Goal: Task Accomplishment & Management: Manage account settings

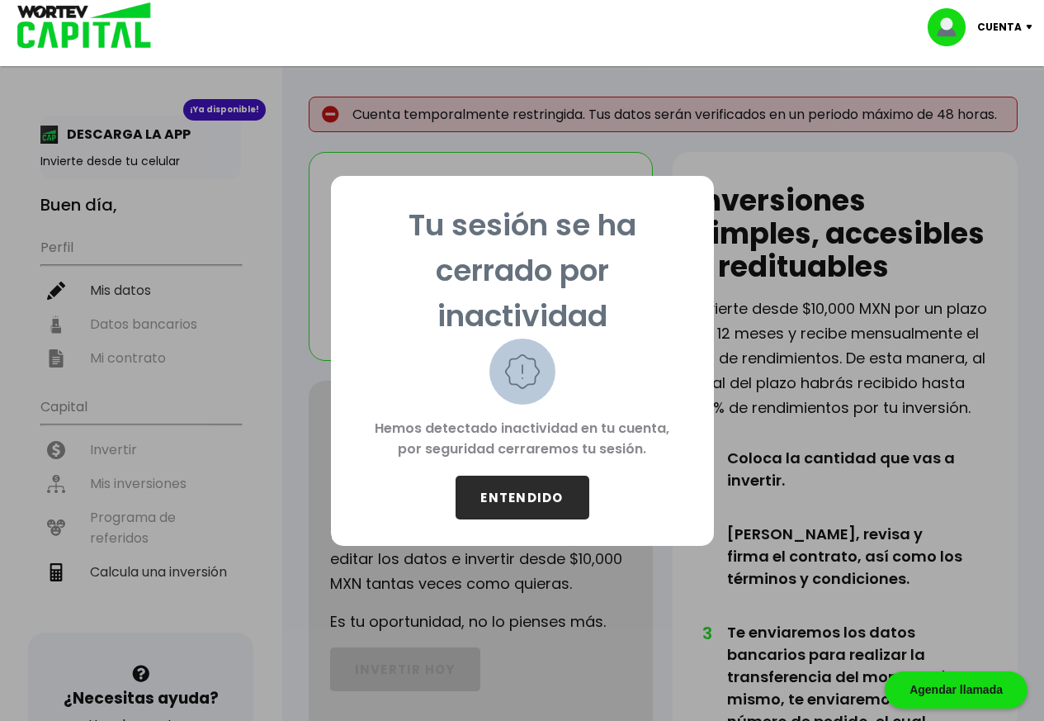
click at [541, 500] on button "ENTENDIDO" at bounding box center [523, 497] width 134 height 44
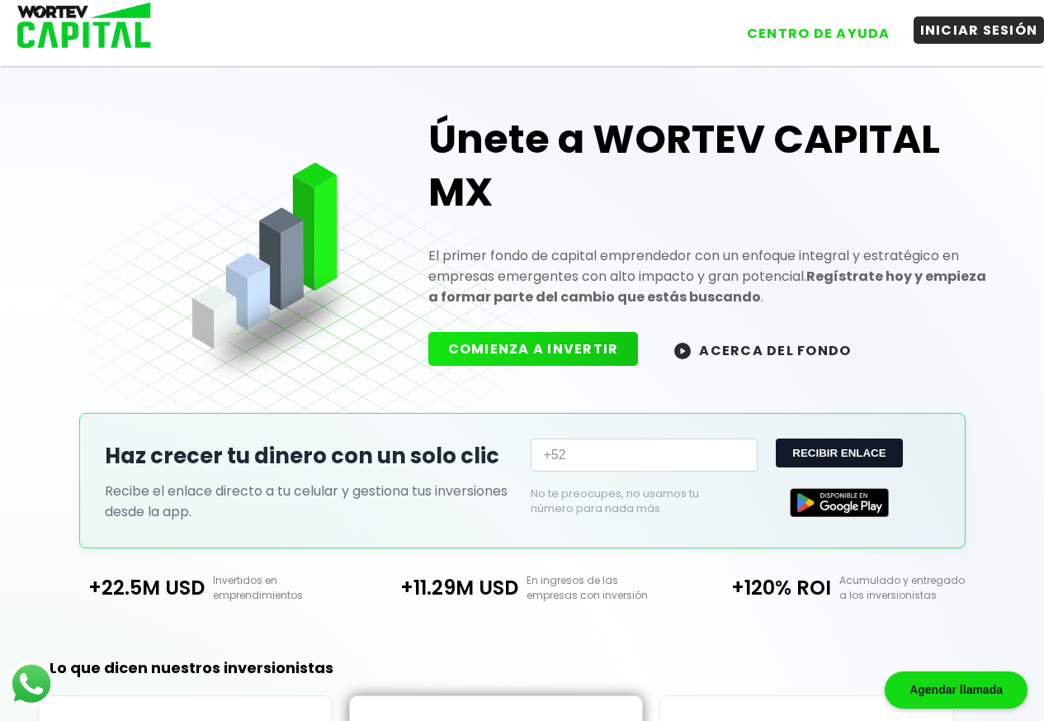
click at [984, 38] on button "INICIAR SESIÓN" at bounding box center [979, 30] width 131 height 27
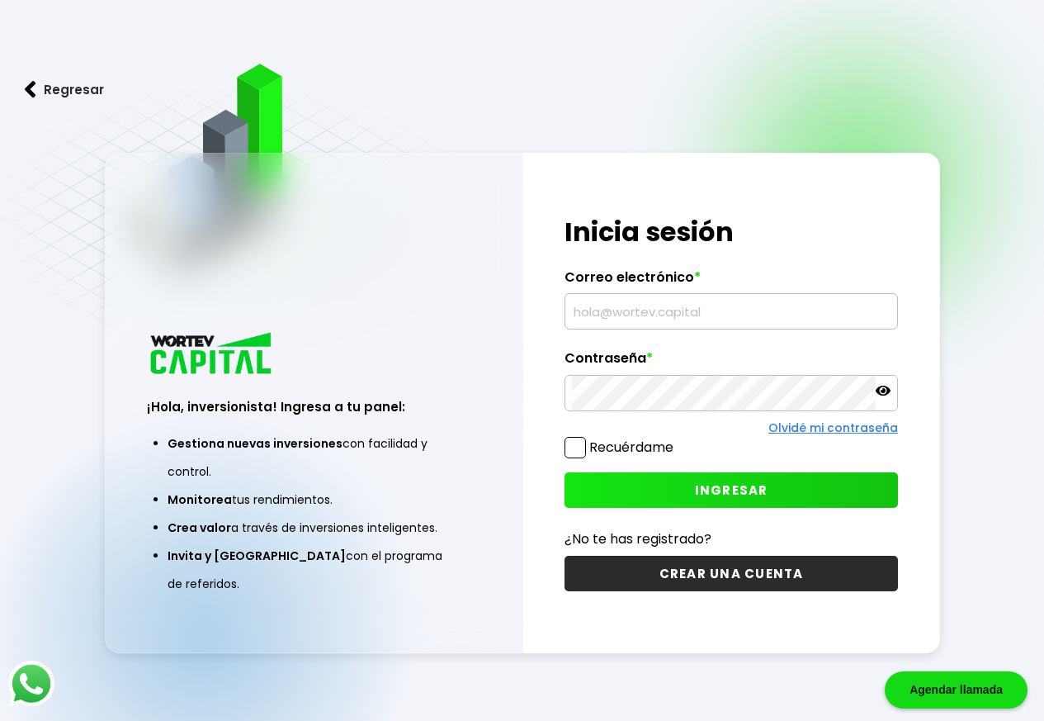
type input "[EMAIL_ADDRESS][DOMAIN_NAME]"
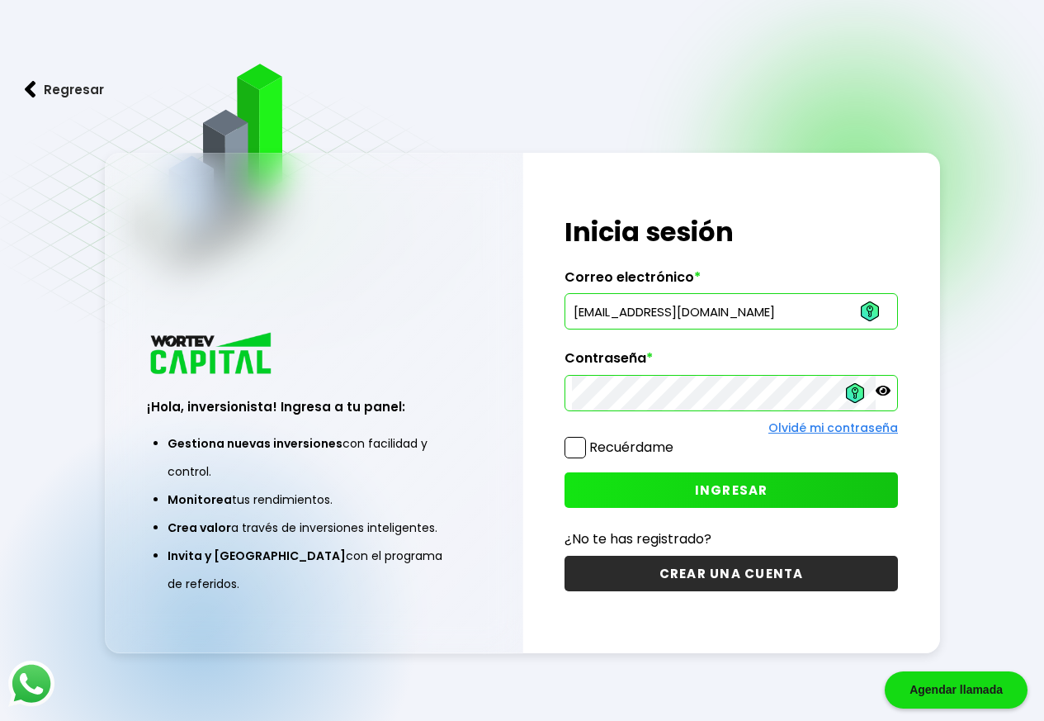
click at [574, 448] on span at bounding box center [575, 447] width 21 height 21
click at [677, 439] on input "Recuérdame" at bounding box center [677, 439] width 0 height 0
click at [655, 492] on button "INGRESAR" at bounding box center [731, 489] width 333 height 35
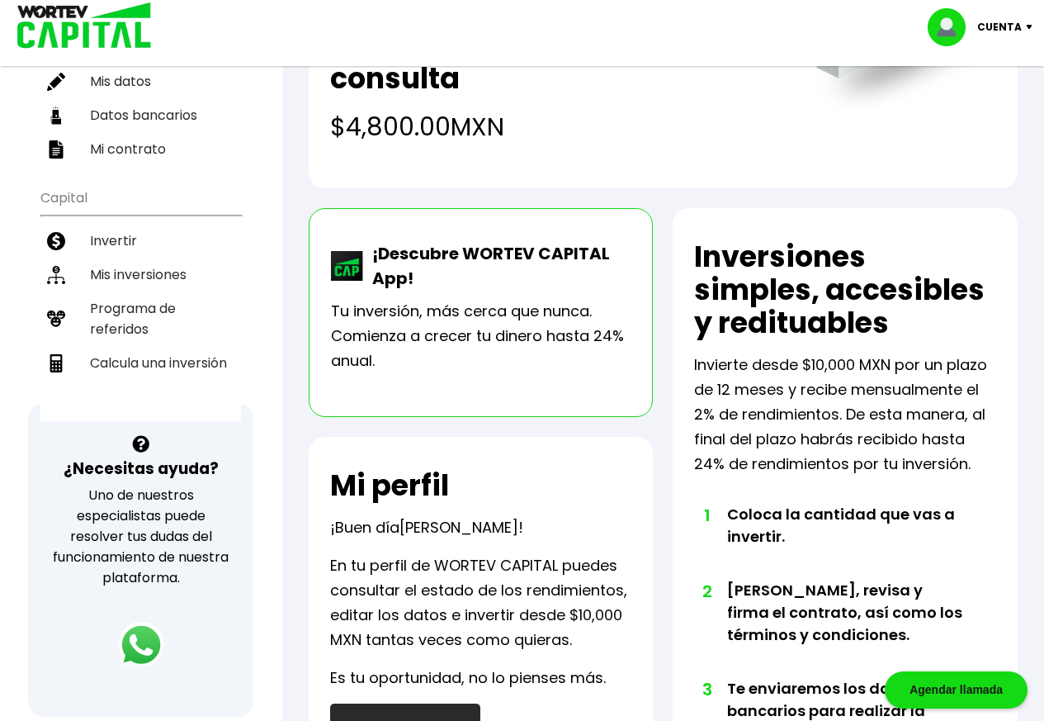
scroll to position [194, 0]
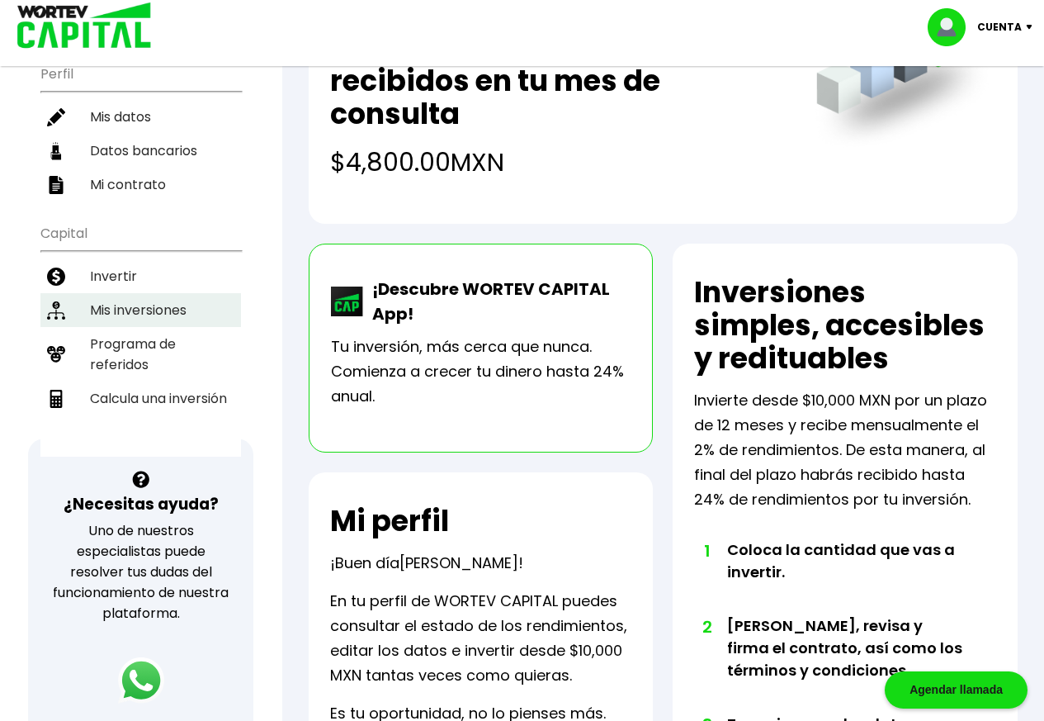
click at [136, 307] on li "Mis inversiones" at bounding box center [140, 310] width 201 height 34
